Goal: Find specific page/section: Find specific page/section

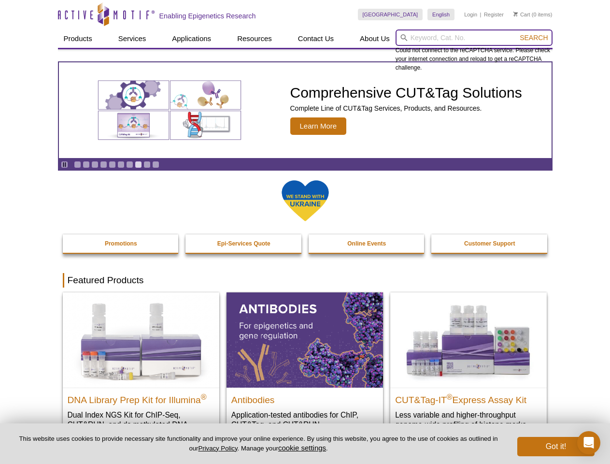
click at [474, 38] on input "search" at bounding box center [474, 37] width 157 height 16
click at [534, 38] on span "Search" at bounding box center [534, 38] width 28 height 8
click at [64, 164] on icon "Pause" at bounding box center [64, 164] width 6 height 6
click at [77, 164] on link "Go to slide 1" at bounding box center [77, 164] width 7 height 7
click at [86, 164] on link "Go to slide 2" at bounding box center [86, 164] width 7 height 7
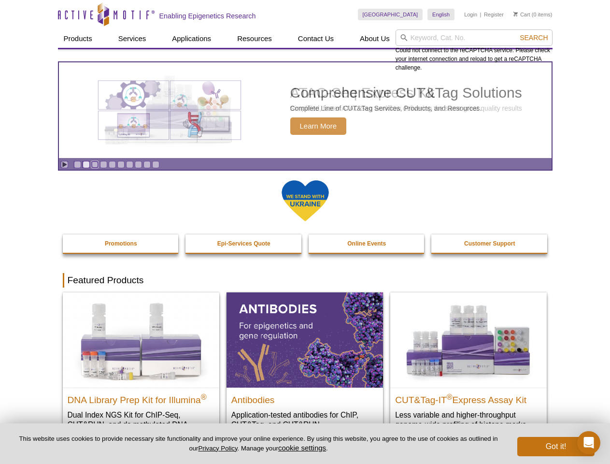
click at [95, 164] on link "Go to slide 3" at bounding box center [94, 164] width 7 height 7
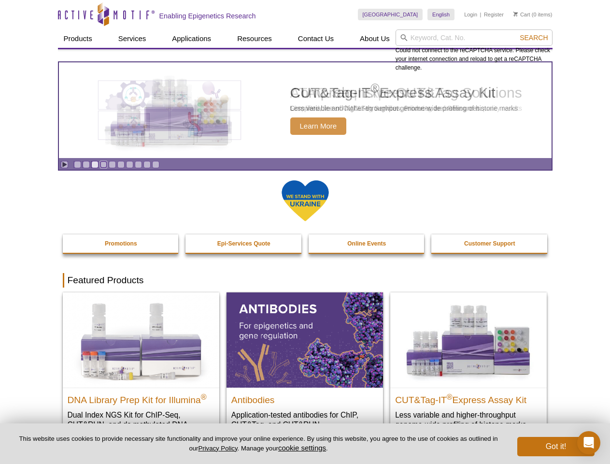
click at [103, 164] on link "Go to slide 4" at bounding box center [103, 164] width 7 height 7
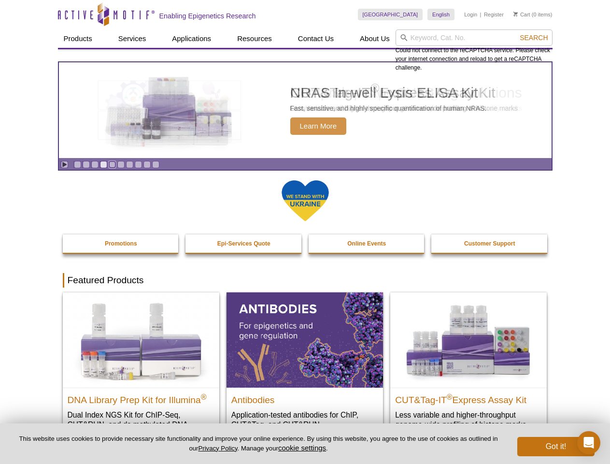
click at [112, 164] on link "Go to slide 5" at bounding box center [112, 164] width 7 height 7
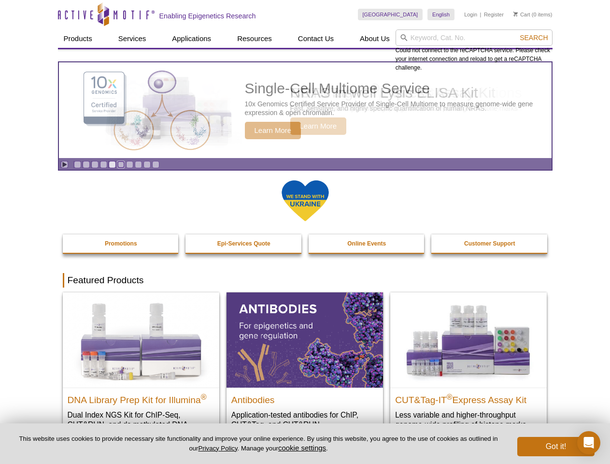
click at [121, 164] on link "Go to slide 6" at bounding box center [120, 164] width 7 height 7
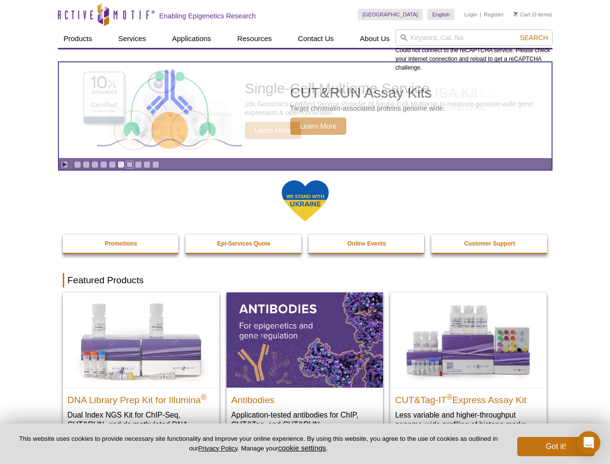
click at [129, 164] on link "Go to slide 7" at bounding box center [129, 164] width 7 height 7
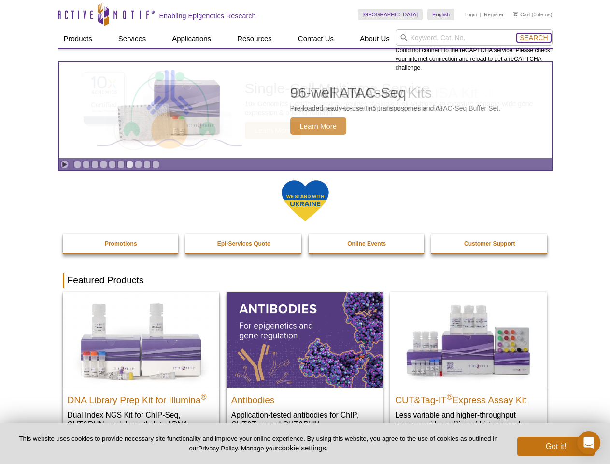
click at [534, 38] on span "Search" at bounding box center [534, 38] width 28 height 8
